Goal: Find specific page/section: Find specific page/section

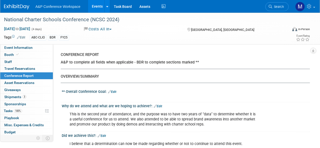
select select "NO"
click at [280, 6] on span "Search" at bounding box center [278, 7] width 12 height 4
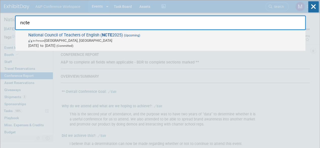
type input "ncte"
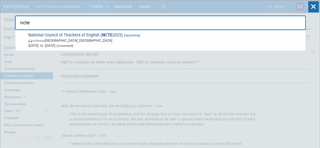
click at [76, 35] on span "National Council of Teachers of English ( NCTE 2025) (Upcoming) In-Person [GEOG…" at bounding box center [165, 40] width 276 height 15
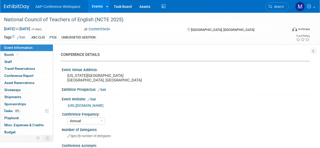
select select "Annual"
select select "Level 2"
select select "In-Person Booth"
select select "Schools"
select select "Bloomsbury Digital Resources"
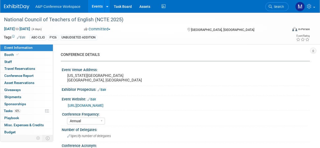
select select "[PERSON_NAME]"
select select "Brand/Subject Presence​"
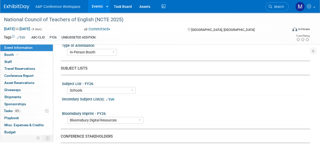
scroll to position [177, 0]
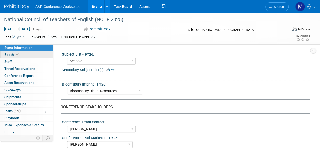
click at [17, 52] on link "Booth" at bounding box center [26, 54] width 53 height 7
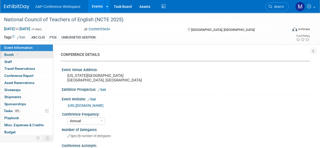
select select "CLDC - Digital/BDR"
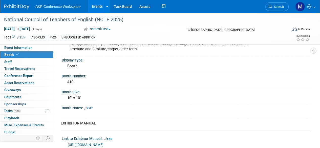
scroll to position [126, 0]
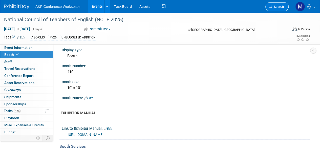
click at [275, 7] on span "Search" at bounding box center [278, 7] width 12 height 4
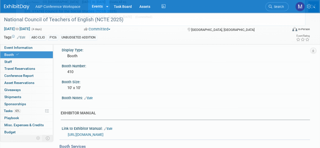
scroll to position [0, 0]
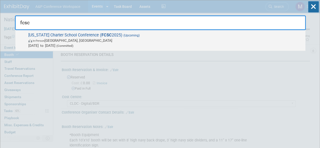
type input "fcsc"
click at [122, 36] on span "(Upcoming)" at bounding box center [130, 36] width 17 height 4
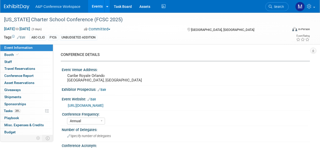
select select "Annual"
select select "Level 2"
select select "In-Person Booth"
select select "Schools"
select select "Bloomsbury Digital Resources"
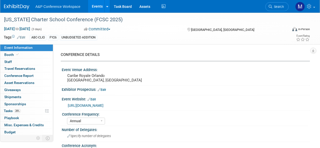
select select "[PERSON_NAME]"
select select "Brand/Subject Presence​"
